Goal: Transaction & Acquisition: Purchase product/service

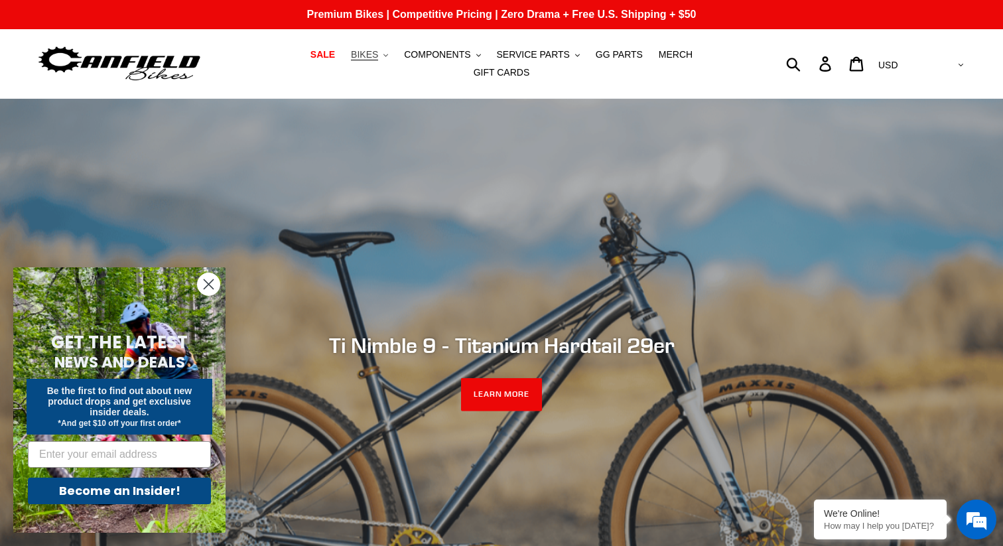
click at [353, 56] on button "BIKES .cls-1{fill:#231f20}" at bounding box center [369, 55] width 50 height 18
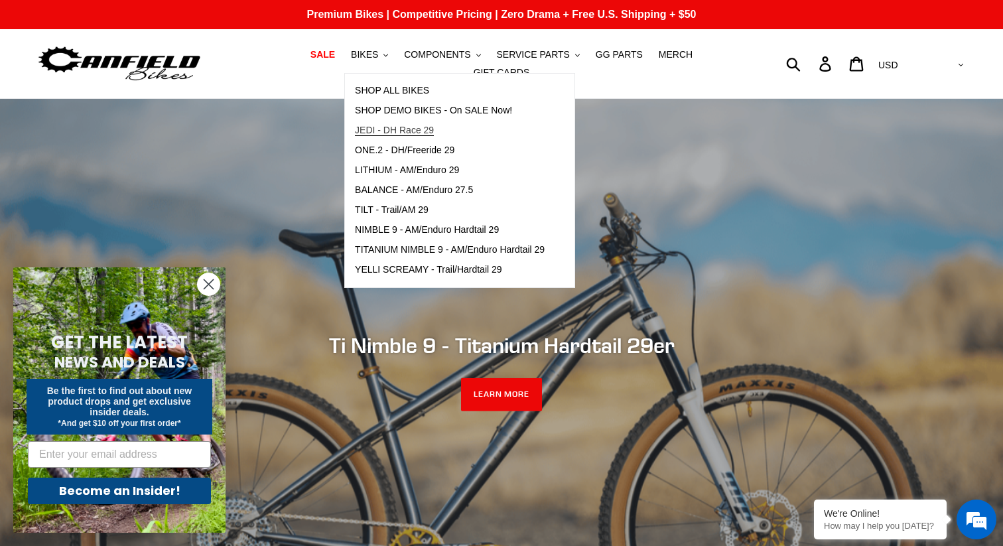
click at [373, 133] on span "JEDI - DH Race 29" at bounding box center [394, 130] width 79 height 11
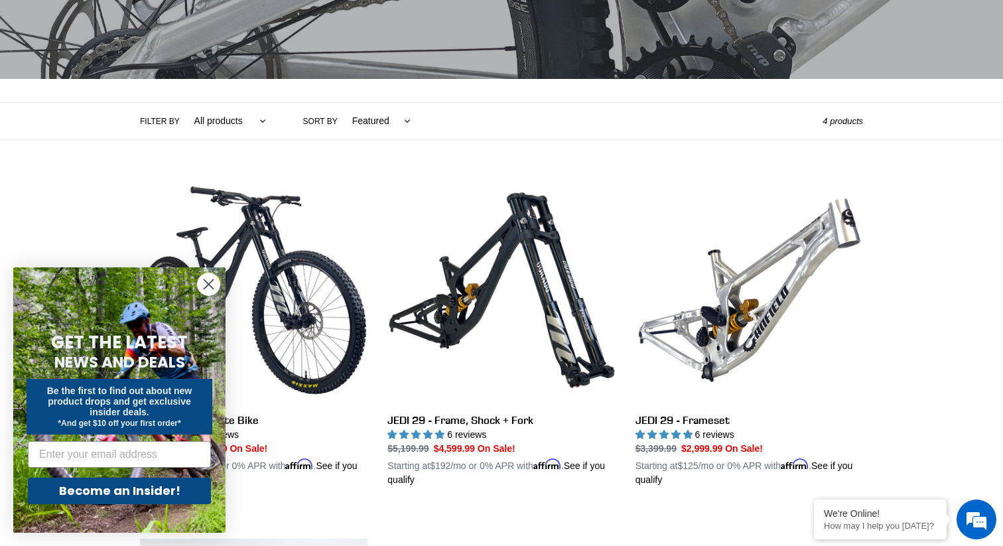
scroll to position [222, 0]
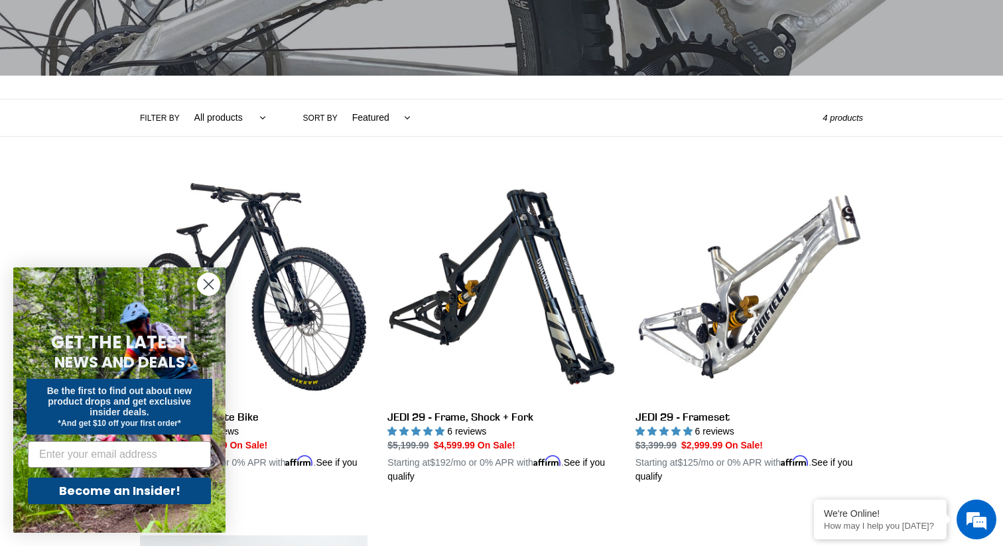
click at [210, 283] on circle "Close dialog" at bounding box center [209, 284] width 22 height 22
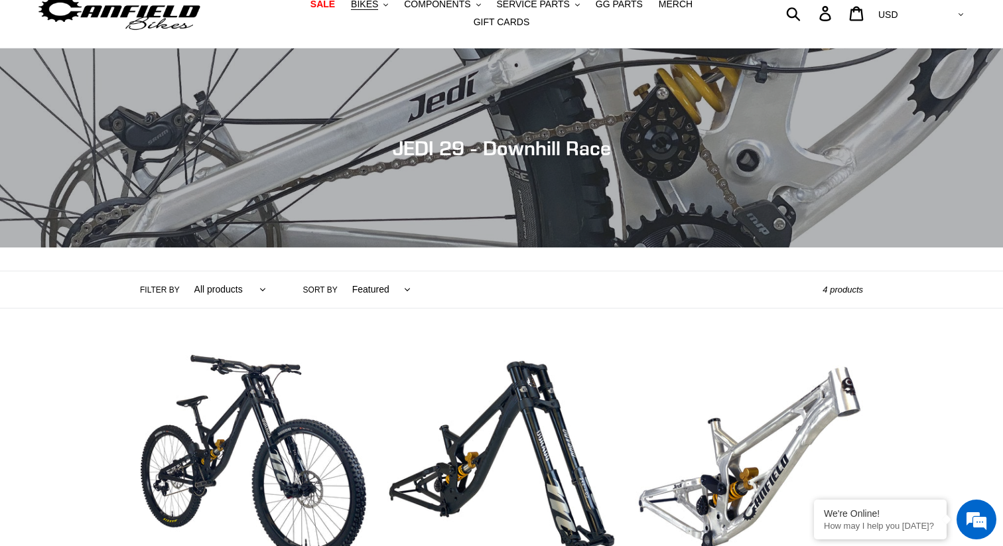
scroll to position [0, 0]
